Goal: Find specific page/section: Find specific page/section

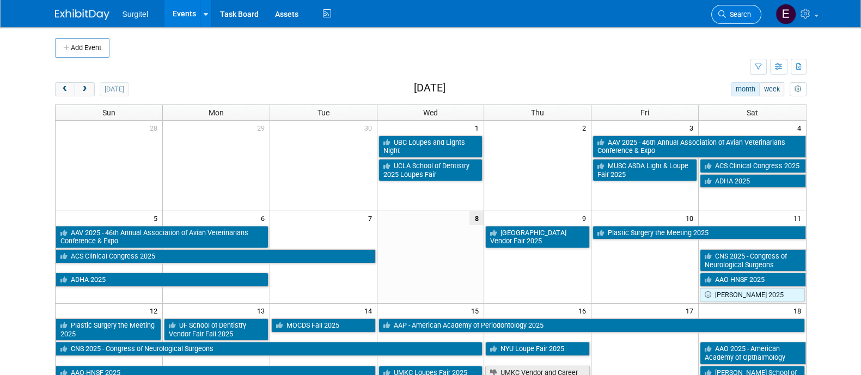
click at [744, 19] on link "Search" at bounding box center [736, 14] width 50 height 19
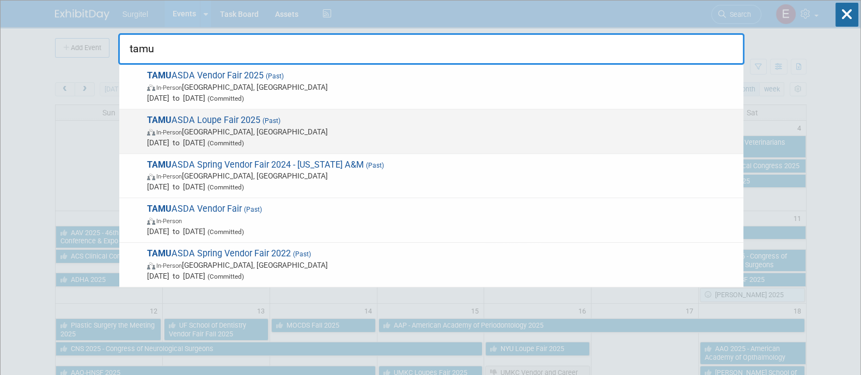
type input "tamu"
click at [373, 134] on span "In-Person Dallas, TX" at bounding box center [442, 131] width 591 height 11
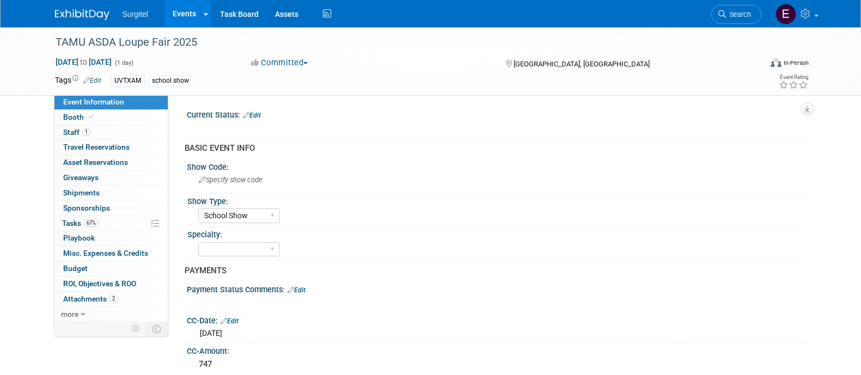
select select "School Show"
select select "SkyMiles - 93008"
select select "No"
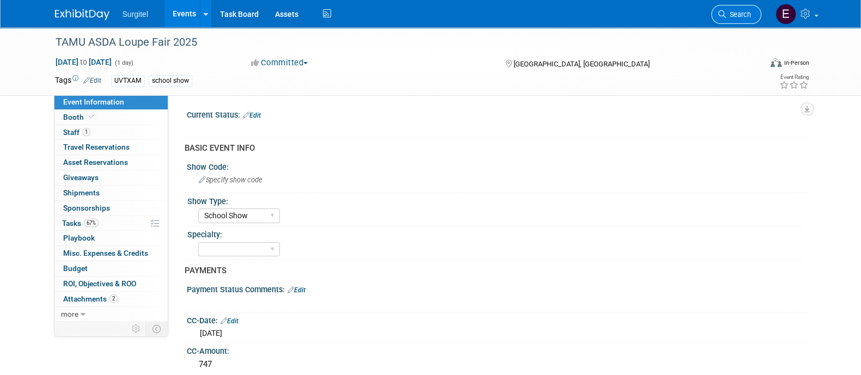
click at [740, 20] on link "Search" at bounding box center [736, 14] width 50 height 19
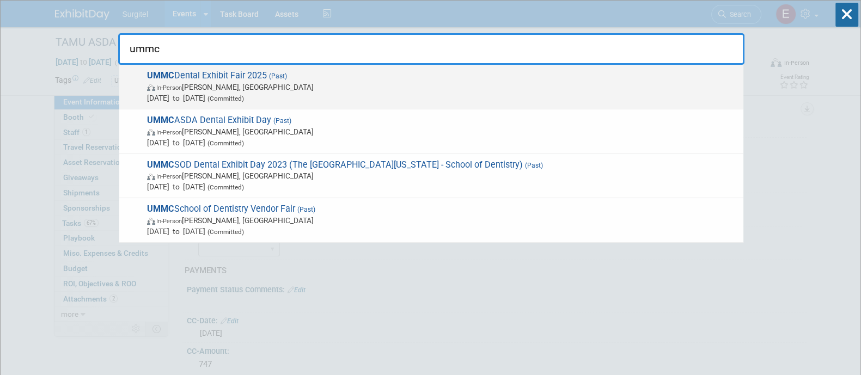
type input "ummc"
click at [359, 89] on span "In-Person [PERSON_NAME], [GEOGRAPHIC_DATA]" at bounding box center [442, 87] width 591 height 11
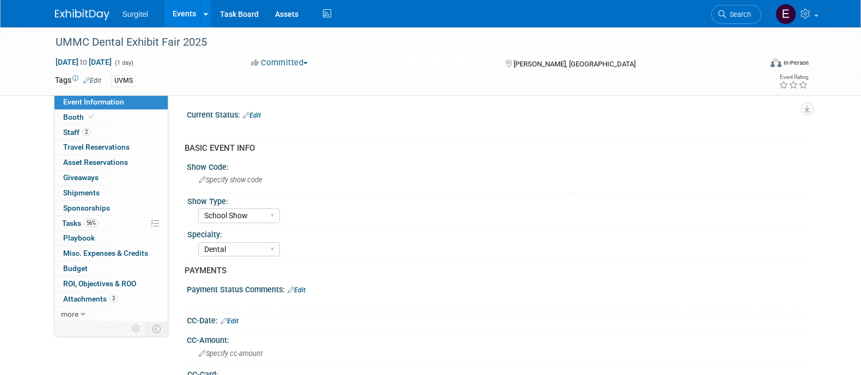
select select "School Show"
select select "Dental"
select select "No"
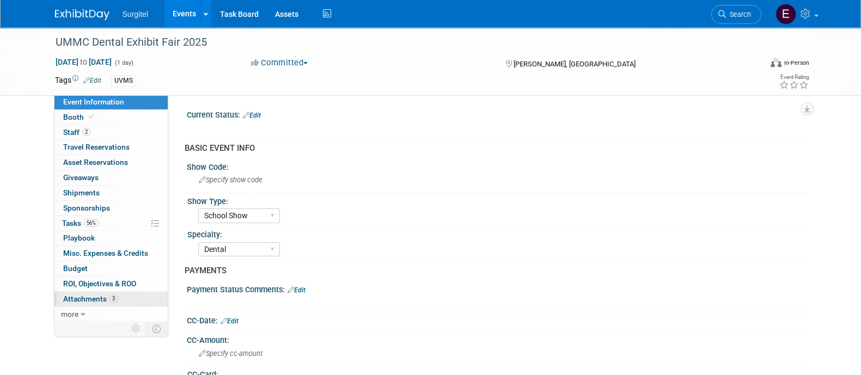
click at [90, 301] on span "Attachments 3" at bounding box center [90, 299] width 54 height 9
